Goal: Use online tool/utility: Utilize a website feature to perform a specific function

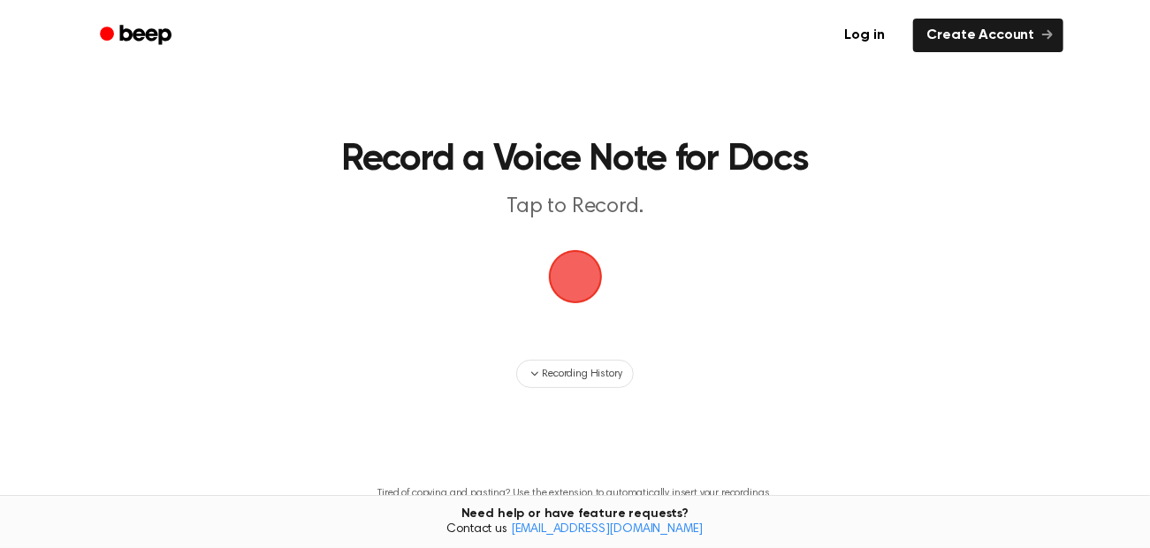
click at [575, 279] on span "button" at bounding box center [576, 277] width 50 height 50
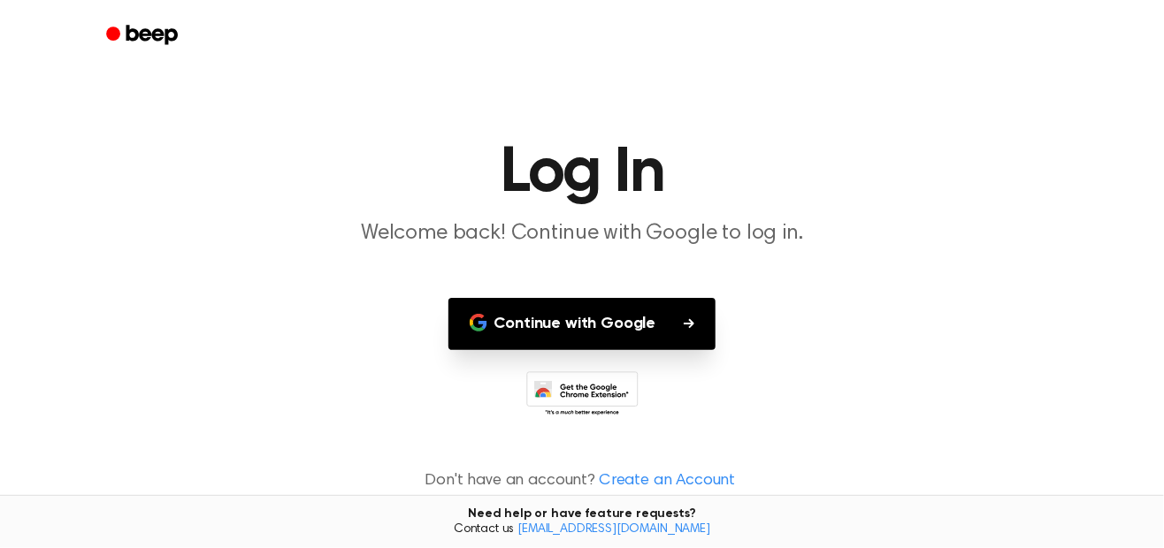
click at [590, 327] on button "Continue with Google" at bounding box center [582, 324] width 268 height 52
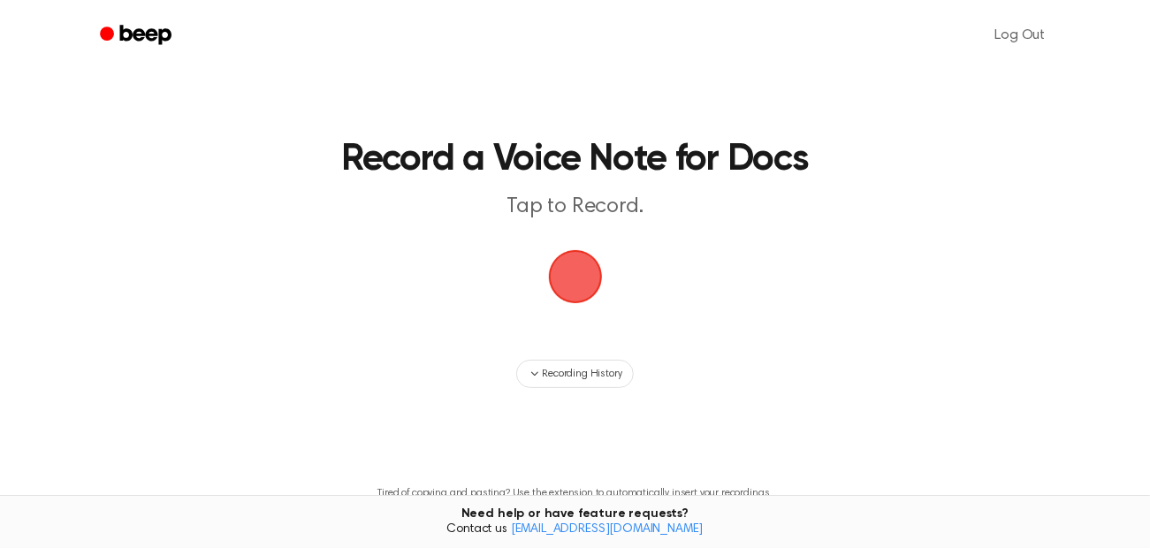
click at [574, 285] on span "button" at bounding box center [576, 277] width 50 height 50
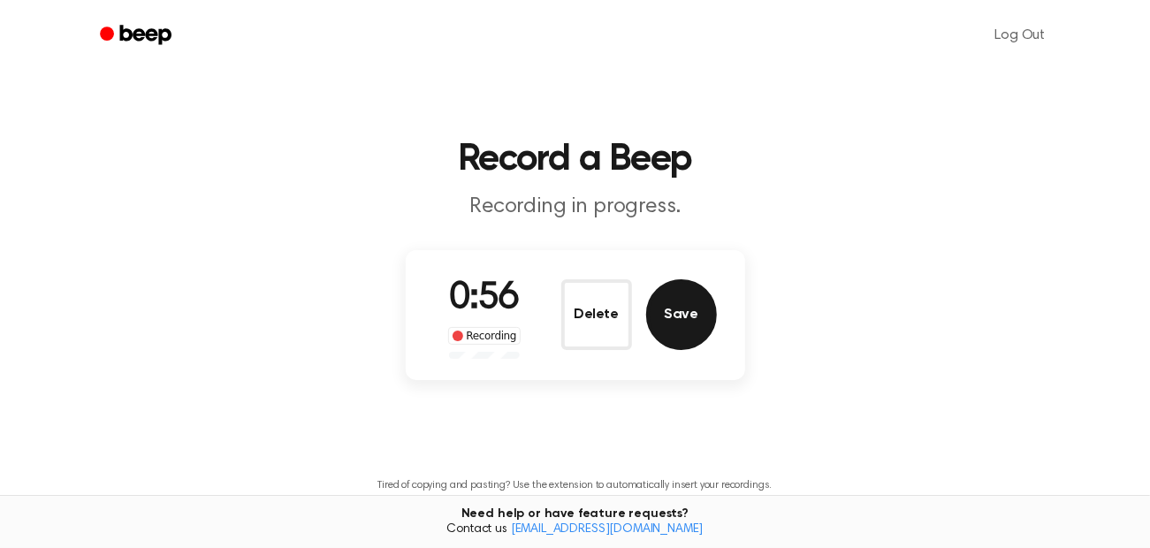
click at [688, 316] on button "Save" at bounding box center [681, 314] width 71 height 71
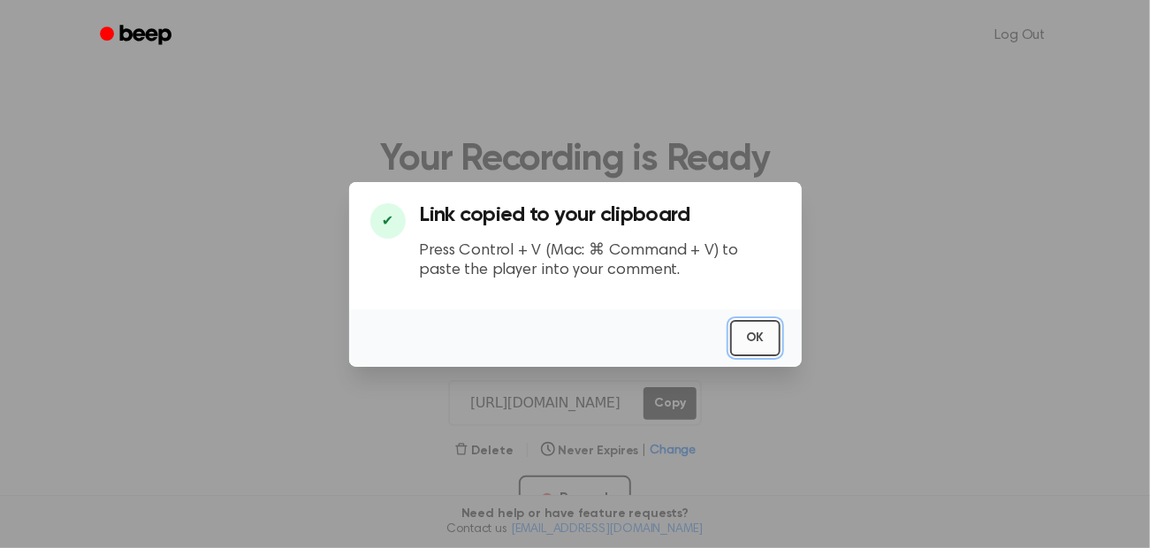
click at [759, 334] on button "OK" at bounding box center [755, 338] width 50 height 36
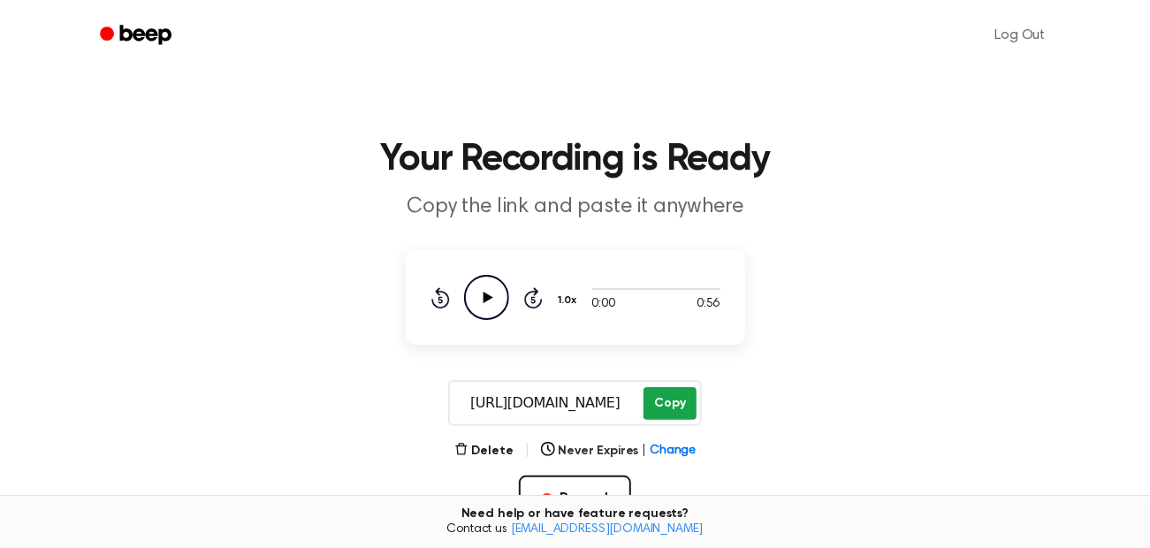
click at [690, 400] on button "Copy" at bounding box center [670, 403] width 52 height 33
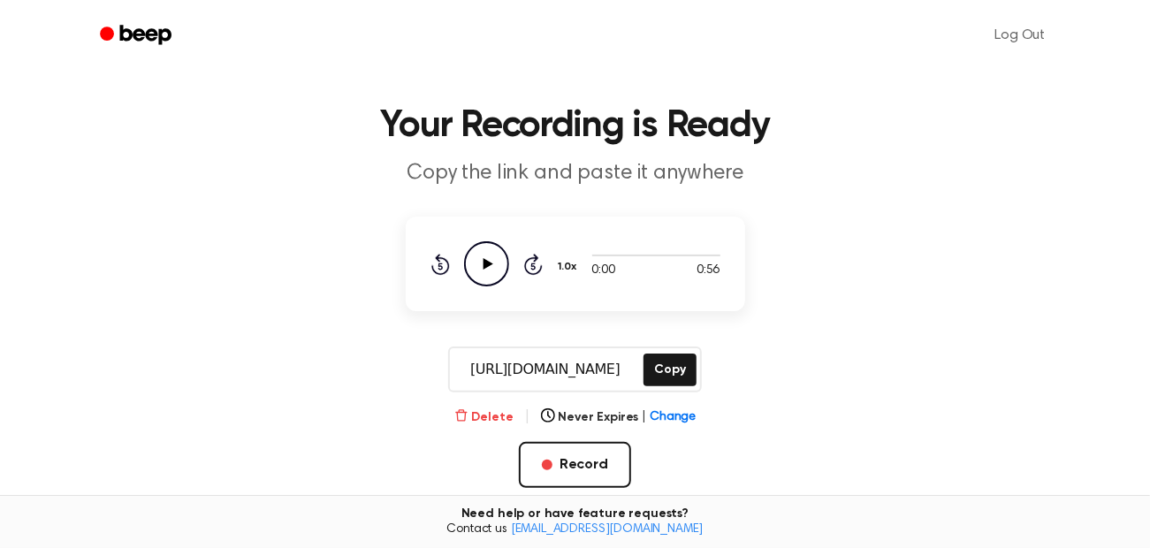
click at [497, 415] on button "Delete" at bounding box center [484, 418] width 59 height 19
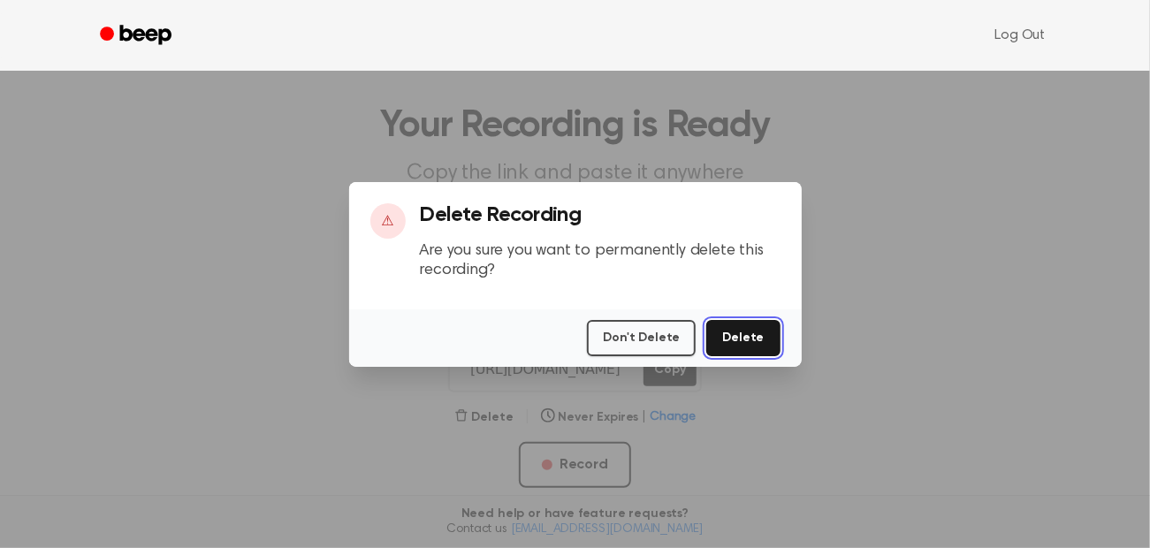
click at [737, 327] on button "Delete" at bounding box center [743, 338] width 73 height 36
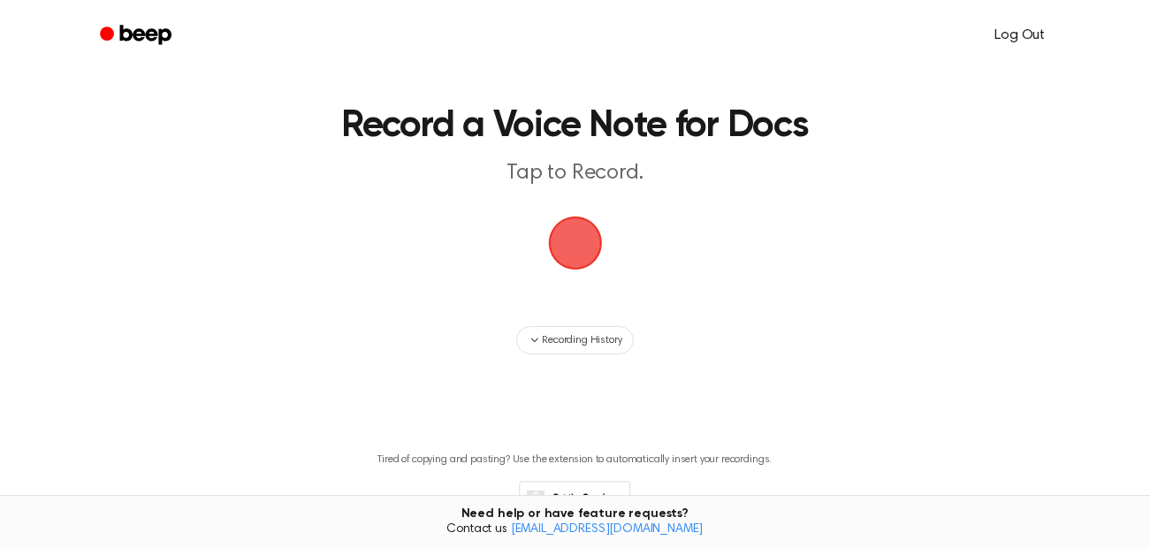
click at [1022, 28] on link "Log Out" at bounding box center [1021, 35] width 86 height 42
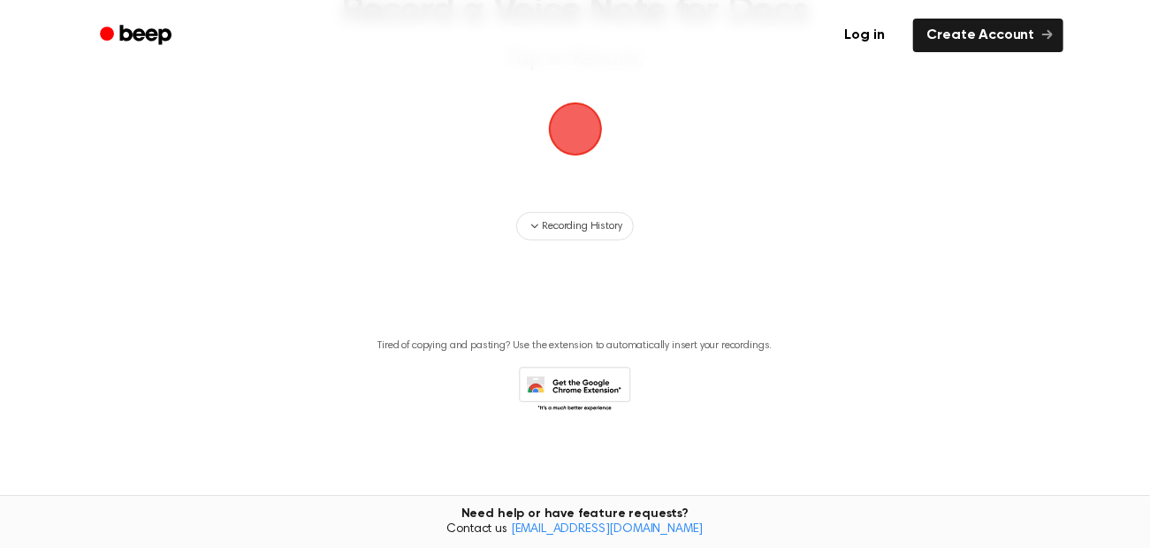
scroll to position [102, 0]
